Goal: Task Accomplishment & Management: Use online tool/utility

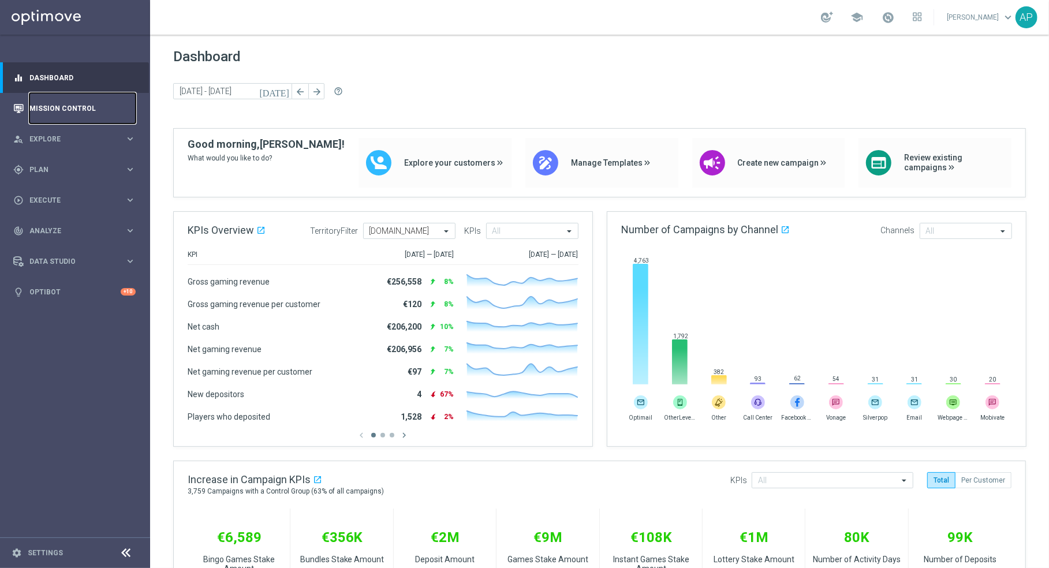
click at [68, 115] on link "Mission Control" at bounding box center [82, 108] width 106 height 31
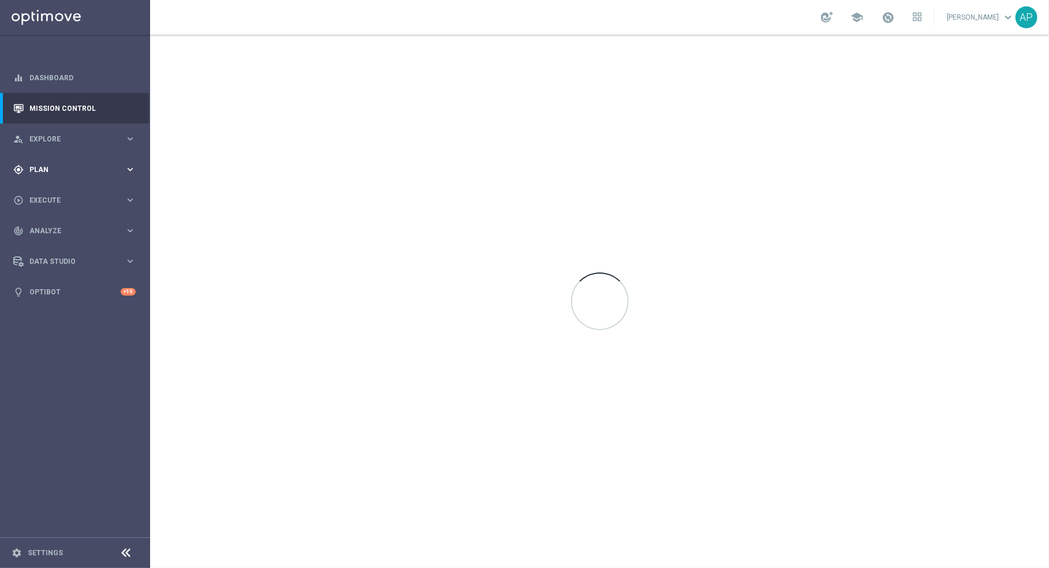
click at [89, 163] on div "gps_fixed Plan keyboard_arrow_right" at bounding box center [74, 169] width 149 height 31
click at [58, 193] on link "Target Groups" at bounding box center [75, 193] width 90 height 9
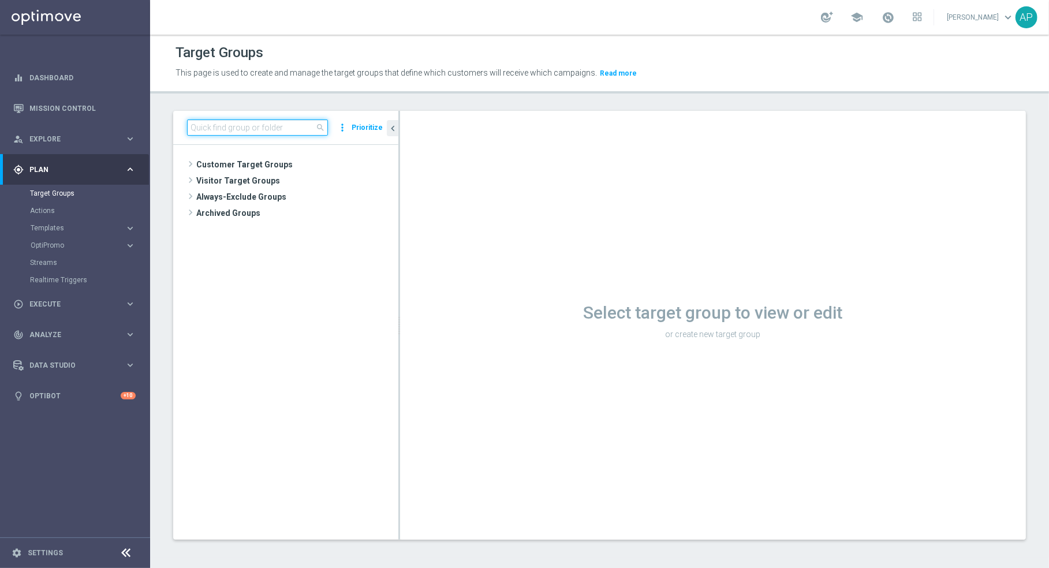
click at [236, 126] on input at bounding box center [257, 128] width 141 height 16
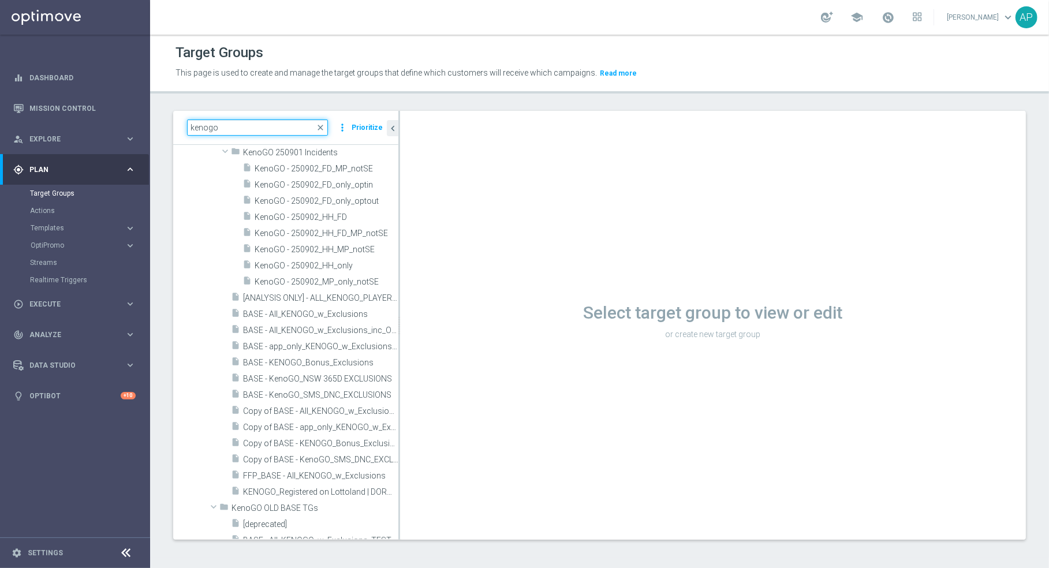
scroll to position [228, 0]
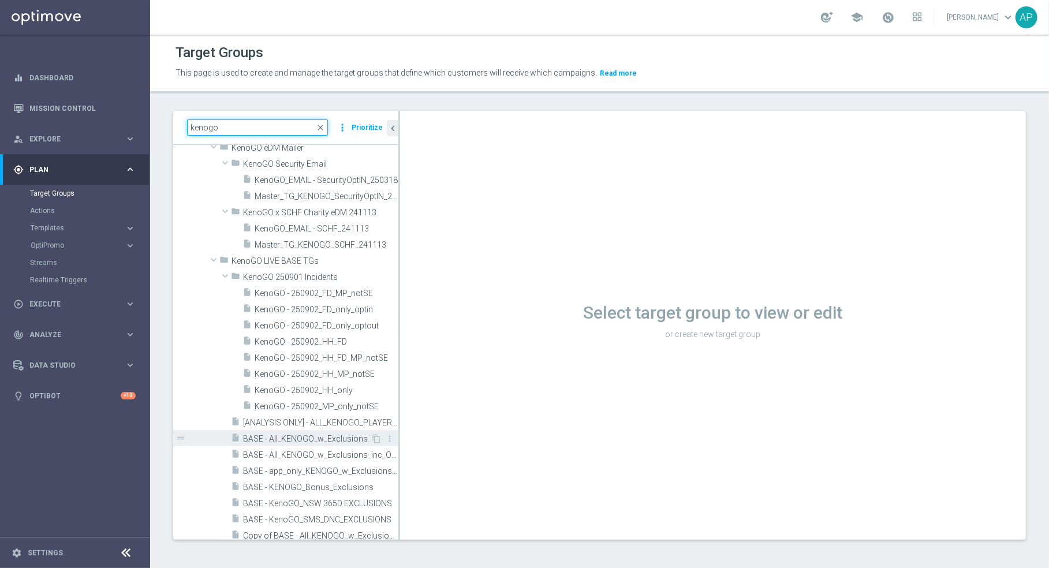
type input "kenogo"
click at [316, 434] on span "BASE - All_KENOGO_w_Exclusions" at bounding box center [307, 439] width 128 height 10
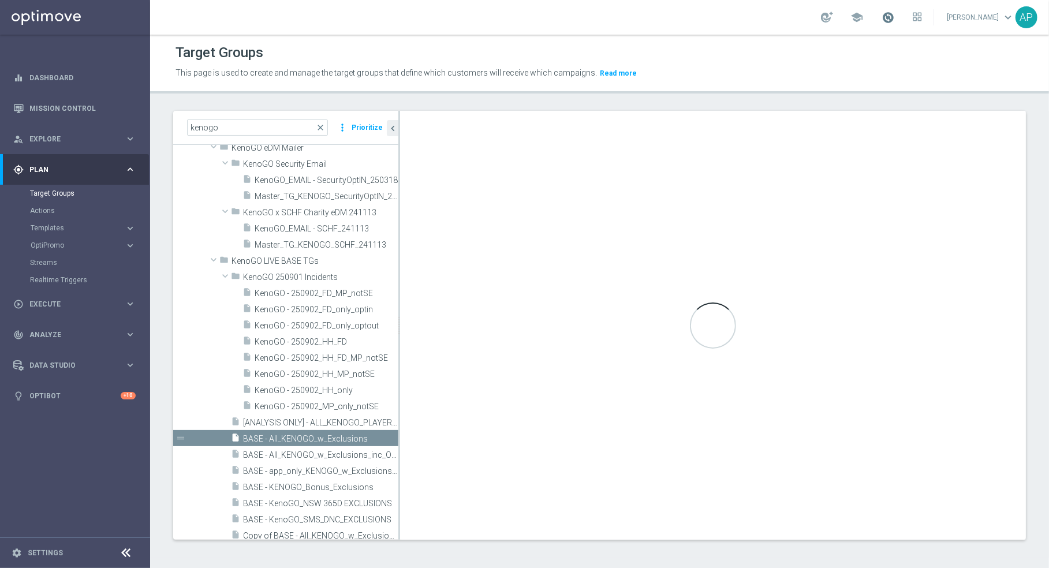
click at [890, 22] on span at bounding box center [888, 17] width 13 height 13
click at [889, 22] on span at bounding box center [888, 17] width 13 height 13
click at [317, 389] on span "KenoGO - 250902_HH_only" at bounding box center [313, 391] width 116 height 10
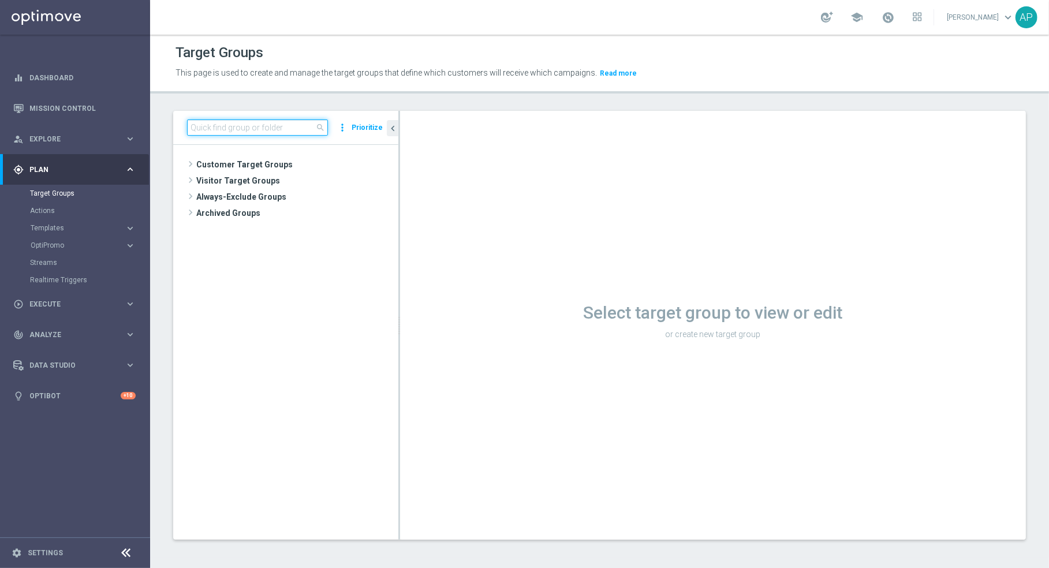
click at [226, 131] on input at bounding box center [257, 128] width 141 height 16
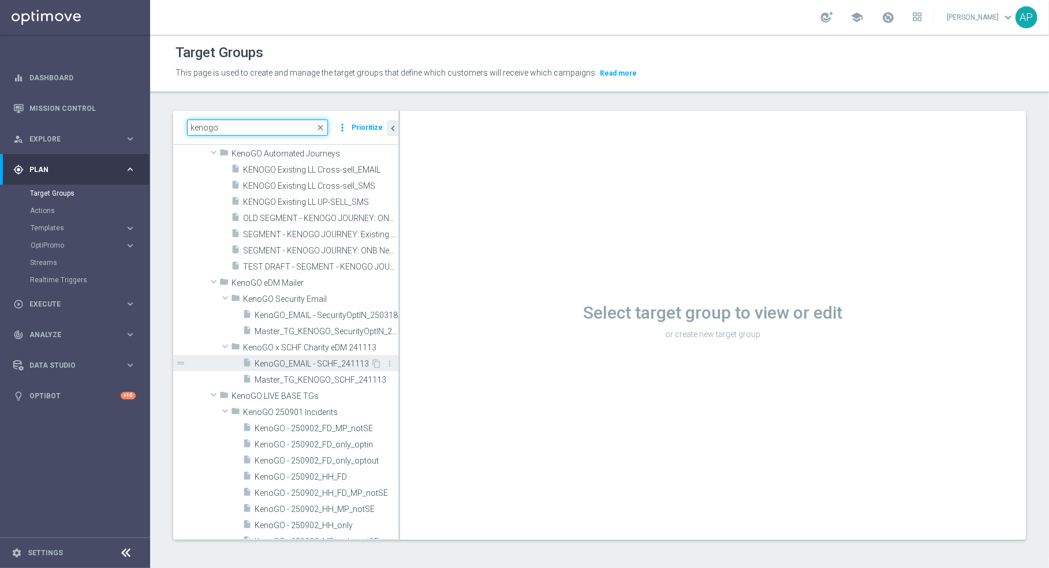
scroll to position [158, 0]
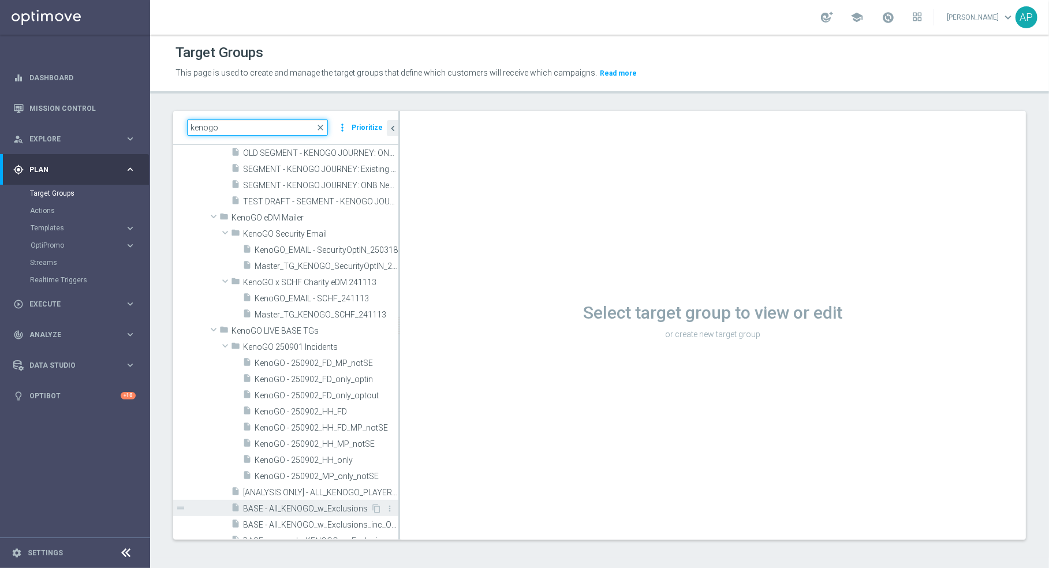
type input "kenogo"
click at [303, 510] on span "BASE - All_KENOGO_w_Exclusions" at bounding box center [307, 509] width 128 height 10
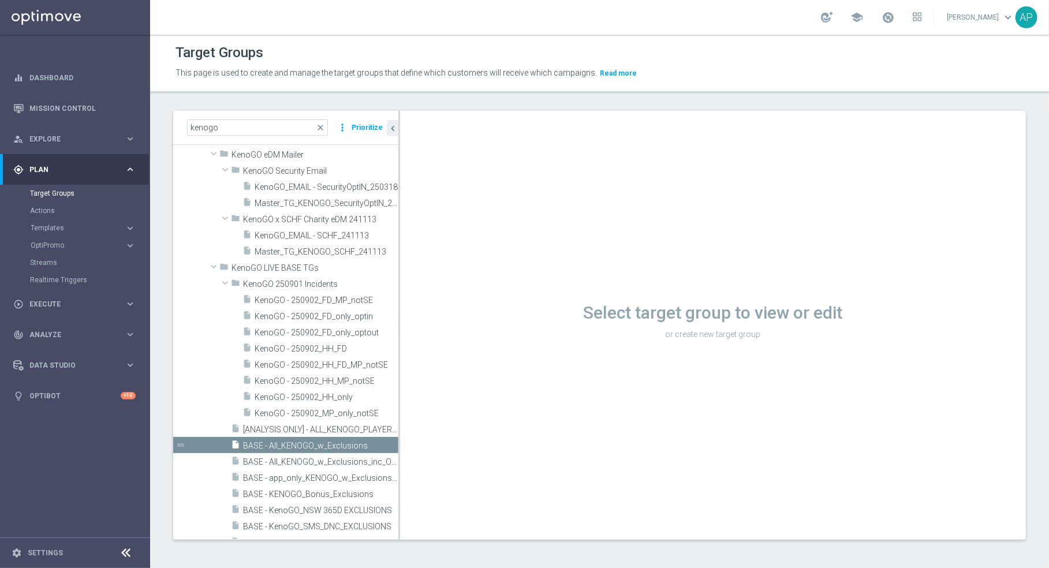
scroll to position [1, 0]
click at [895, 20] on span at bounding box center [888, 17] width 13 height 13
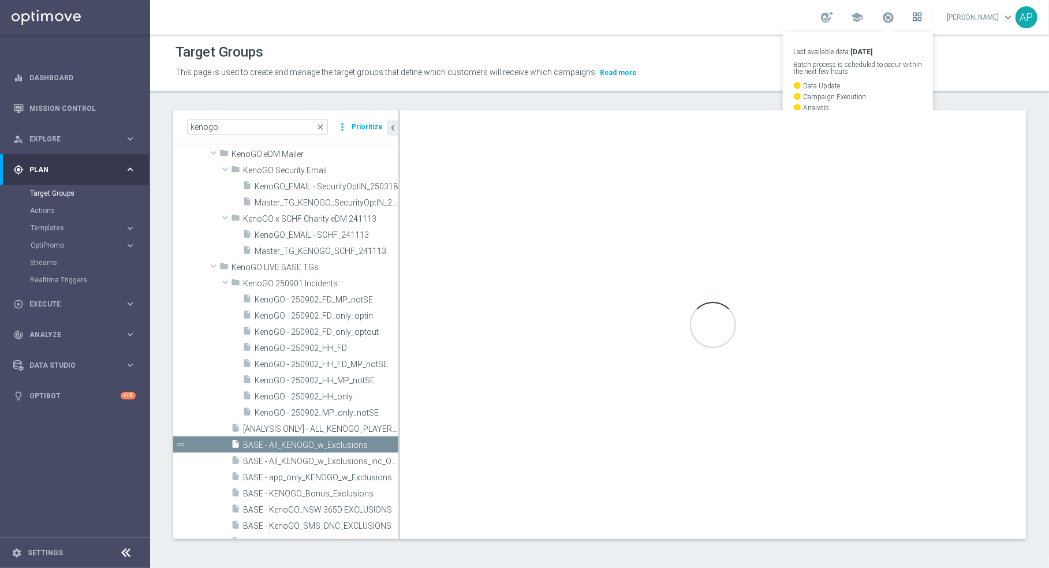
click at [922, 19] on icon at bounding box center [917, 16] width 9 height 9
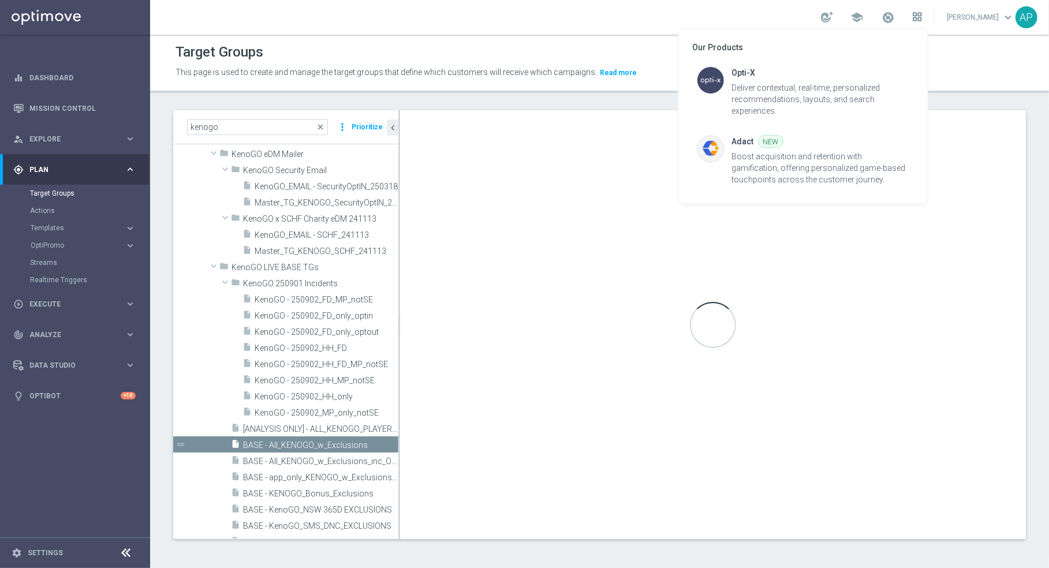
click at [923, 19] on div at bounding box center [524, 284] width 1049 height 568
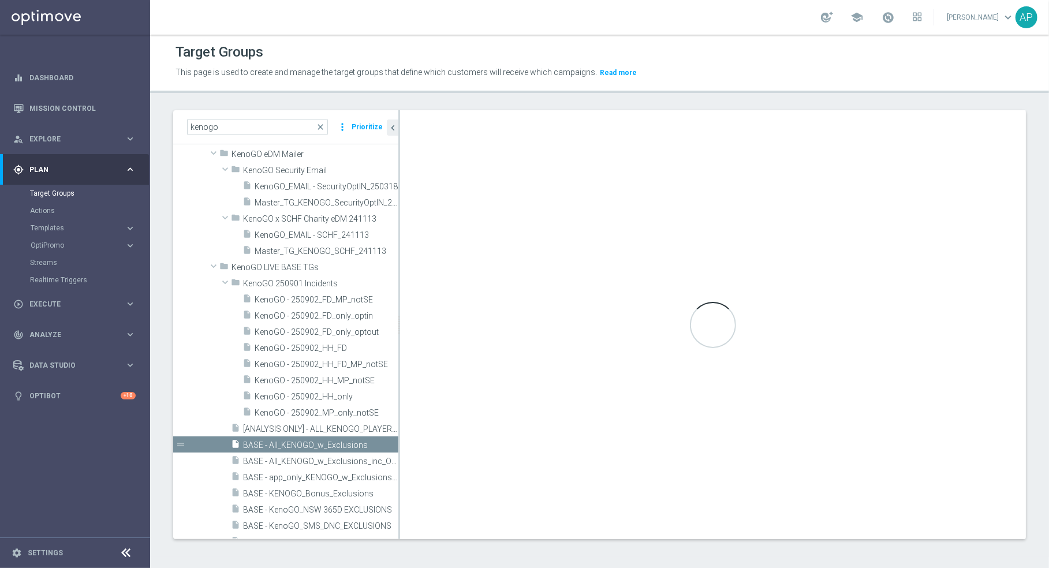
click at [996, 15] on link "Adam Pustetto keyboard_arrow_down" at bounding box center [981, 17] width 70 height 17
click at [959, 73] on div "speed Operational Status Report" at bounding box center [962, 68] width 115 height 21
click at [62, 105] on link "Mission Control" at bounding box center [82, 108] width 106 height 31
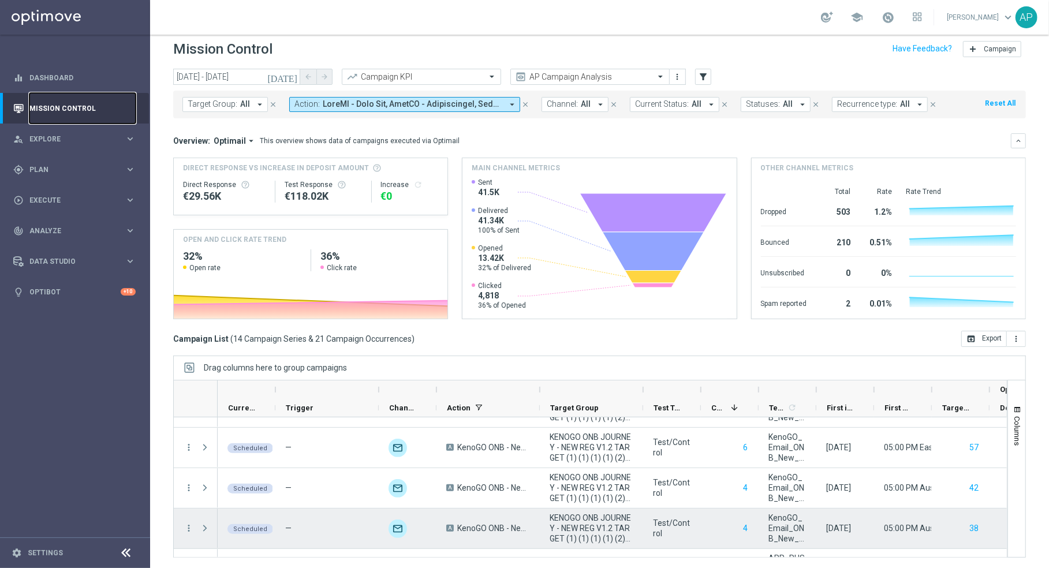
scroll to position [266, 0]
